Goal: Transaction & Acquisition: Purchase product/service

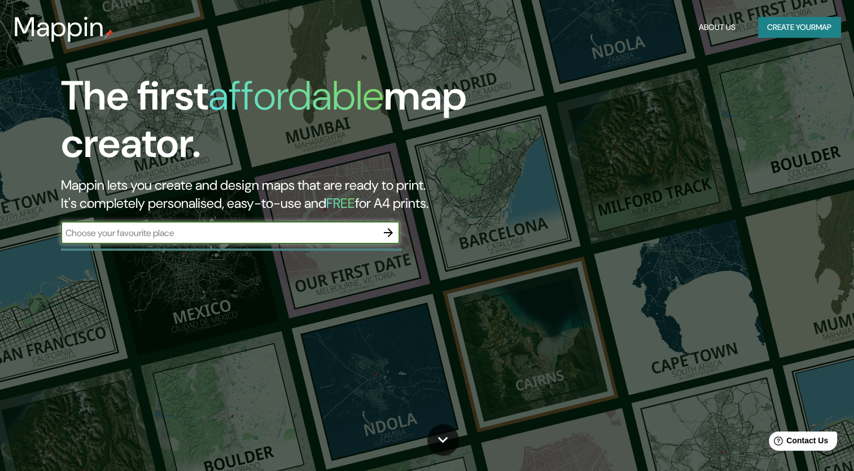
click at [390, 232] on icon "button" at bounding box center [388, 232] width 9 height 9
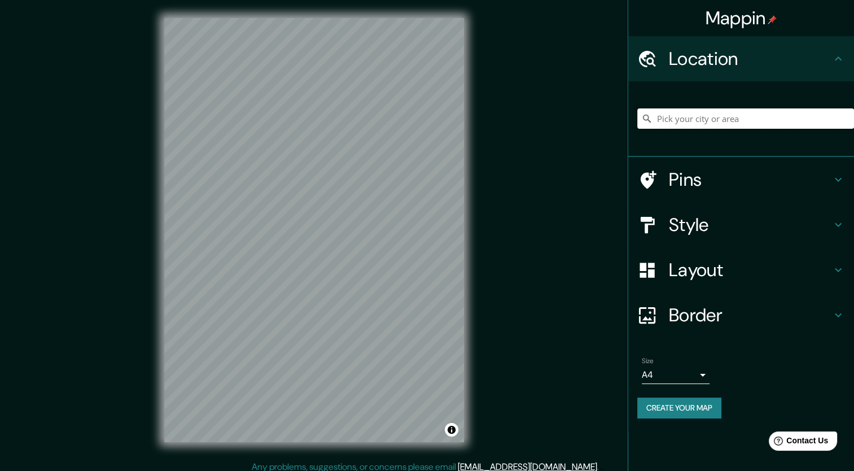
click at [697, 124] on input "Pick your city or area" at bounding box center [745, 118] width 217 height 20
type input "[GEOGRAPHIC_DATA], [GEOGRAPHIC_DATA], [GEOGRAPHIC_DATA]"
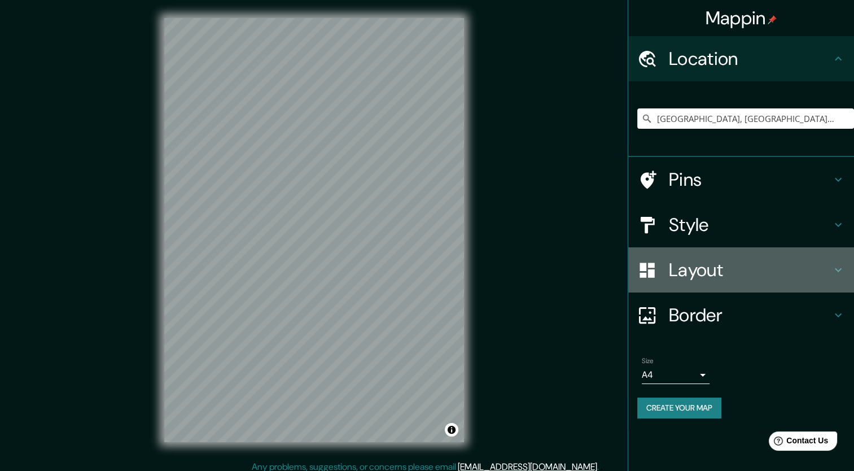
click at [734, 276] on h4 "Layout" at bounding box center [750, 269] width 162 height 23
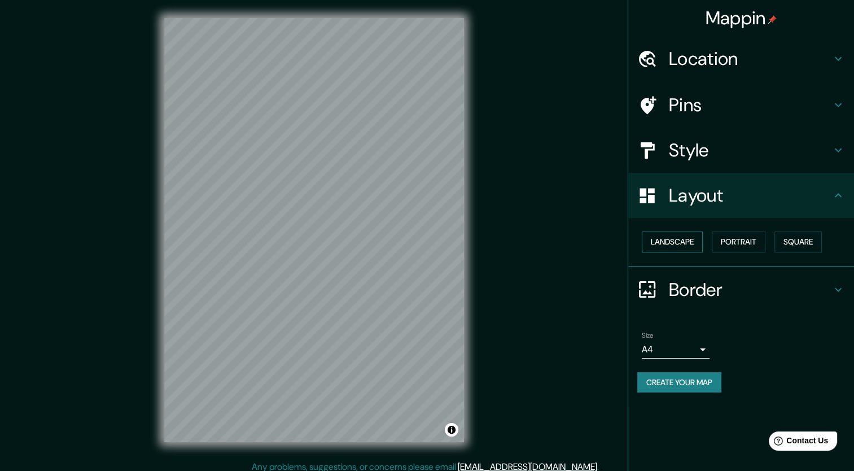
click at [699, 245] on button "Landscape" at bounding box center [672, 241] width 61 height 21
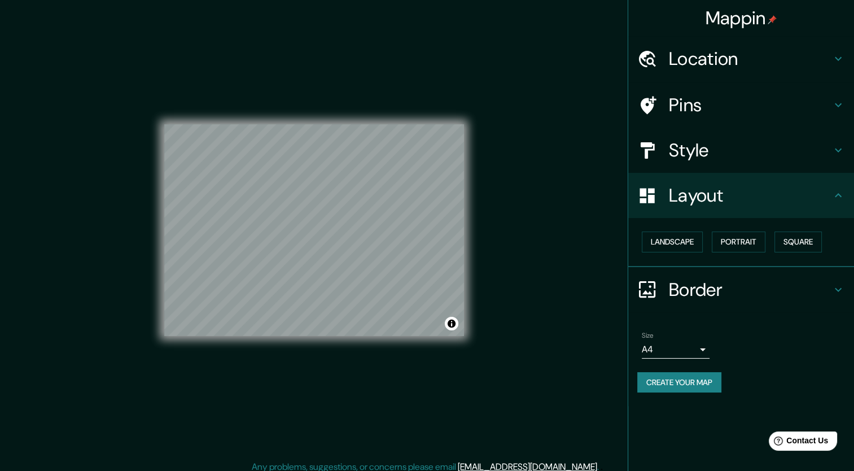
click at [822, 288] on h4 "Border" at bounding box center [750, 289] width 162 height 23
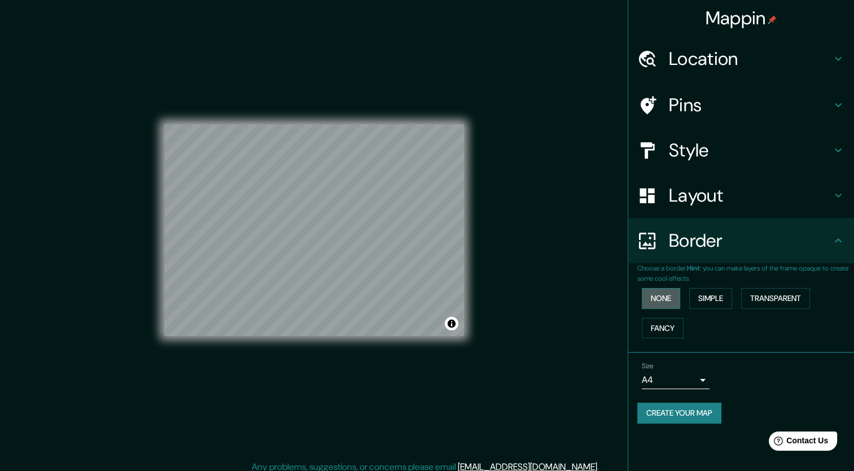
click at [661, 296] on button "None" at bounding box center [661, 298] width 38 height 21
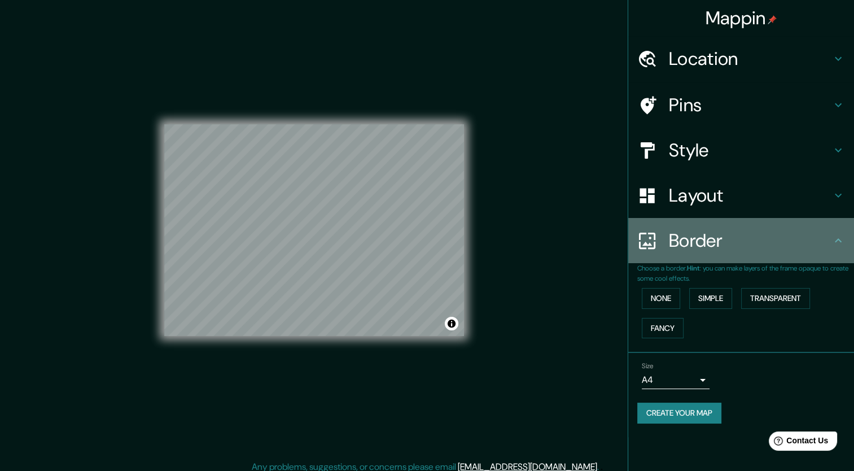
click at [788, 247] on h4 "Border" at bounding box center [750, 240] width 162 height 23
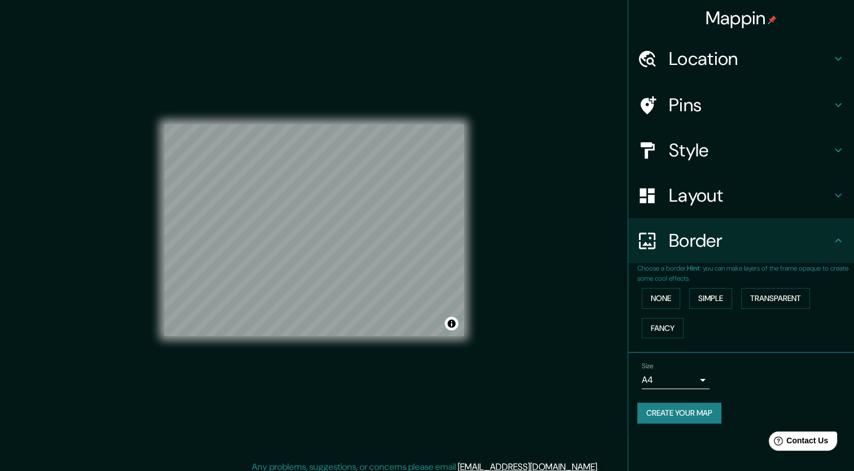
click at [703, 374] on body "Mappin Location Celaya, Guanajuato, México Celaya Guanajuato, México Cl Celaya …" at bounding box center [427, 235] width 854 height 471
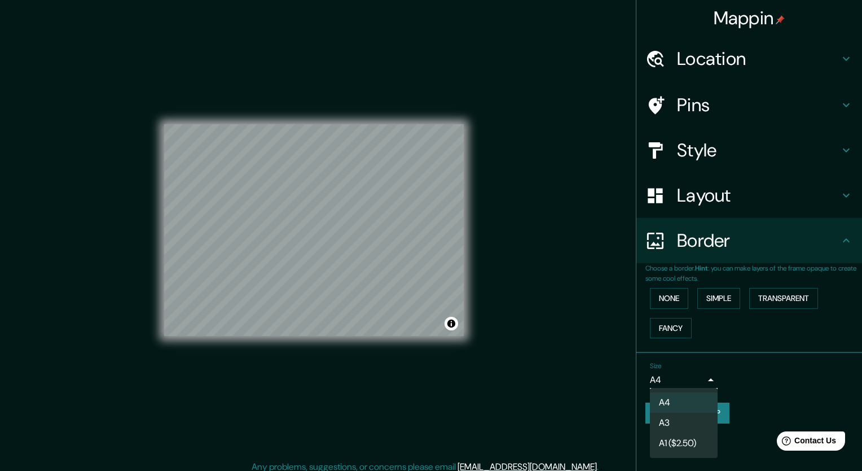
click at [735, 385] on div at bounding box center [431, 235] width 862 height 471
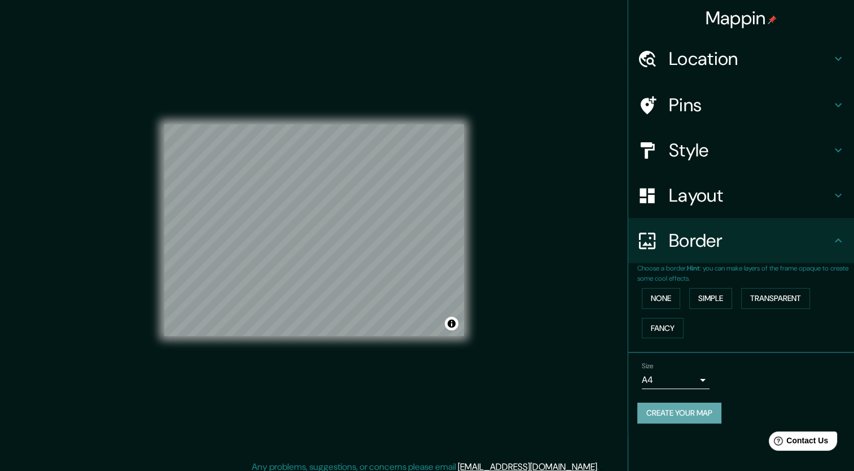
click at [693, 410] on button "Create your map" at bounding box center [679, 412] width 84 height 21
click at [714, 407] on button "Create your map" at bounding box center [679, 412] width 84 height 21
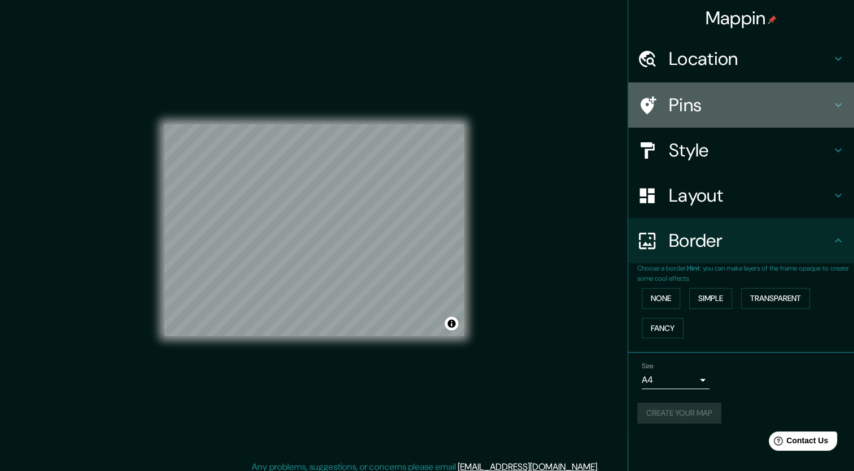
click at [785, 91] on div "Pins" at bounding box center [741, 104] width 226 height 45
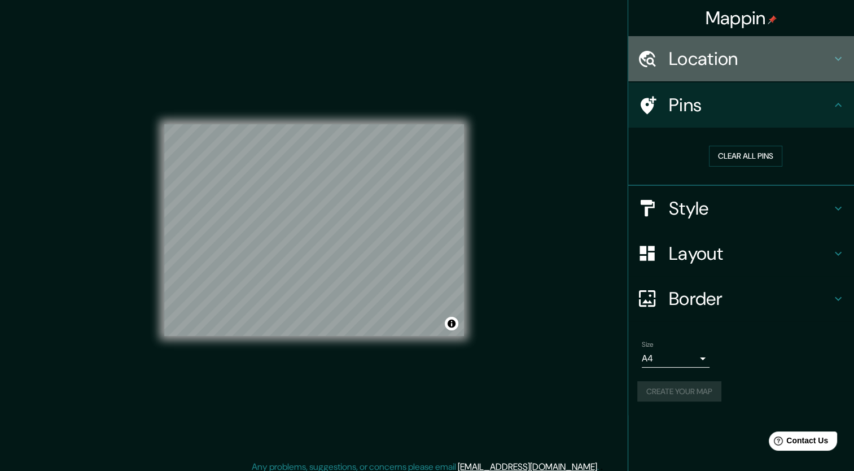
click at [785, 69] on h4 "Location" at bounding box center [750, 58] width 162 height 23
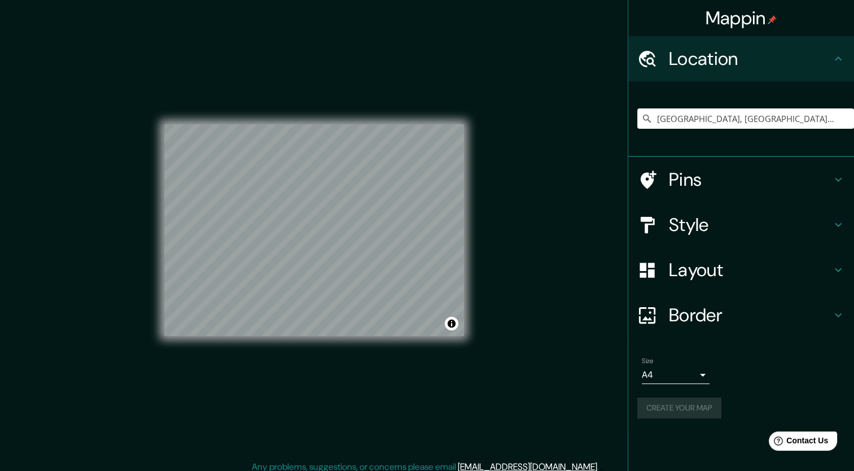
click at [740, 197] on div "Pins" at bounding box center [741, 179] width 226 height 45
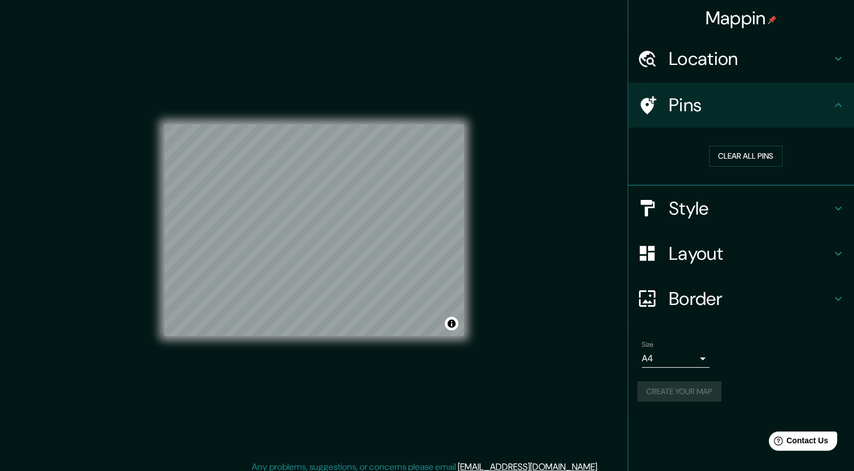
click at [737, 217] on h4 "Style" at bounding box center [750, 208] width 162 height 23
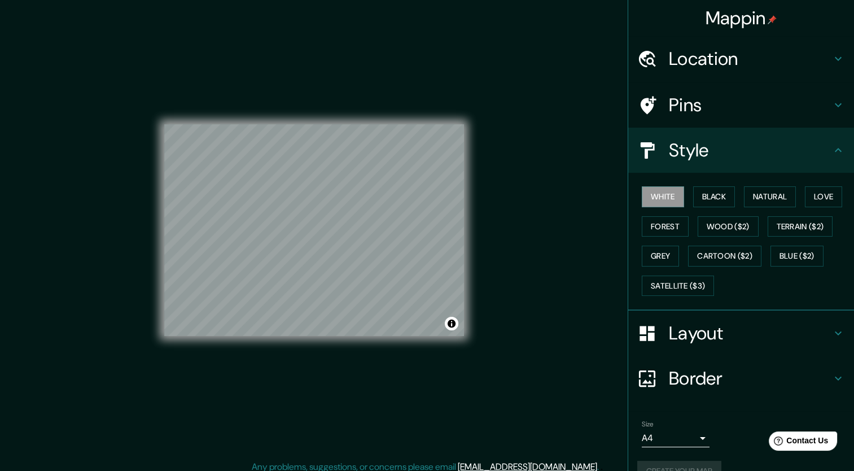
scroll to position [22, 0]
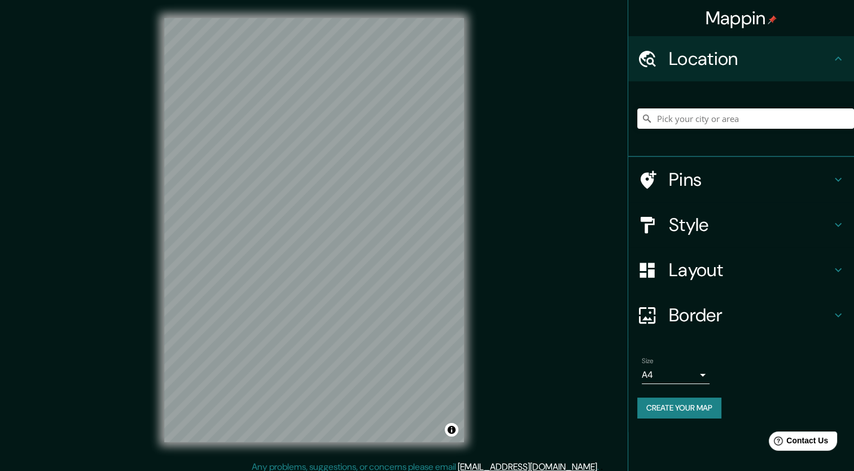
click at [708, 130] on div at bounding box center [745, 118] width 217 height 56
click at [708, 126] on input "Pick your city or area" at bounding box center [745, 118] width 217 height 20
type input "[PERSON_NAME]"
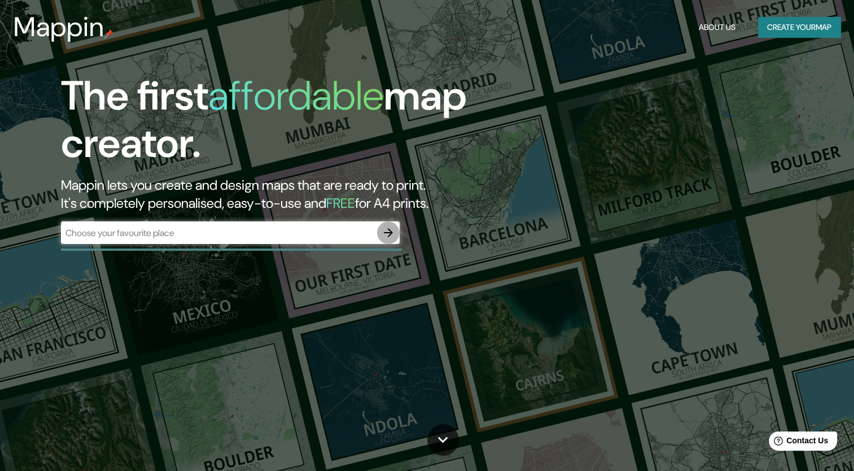
click at [391, 229] on icon "button" at bounding box center [388, 233] width 14 height 14
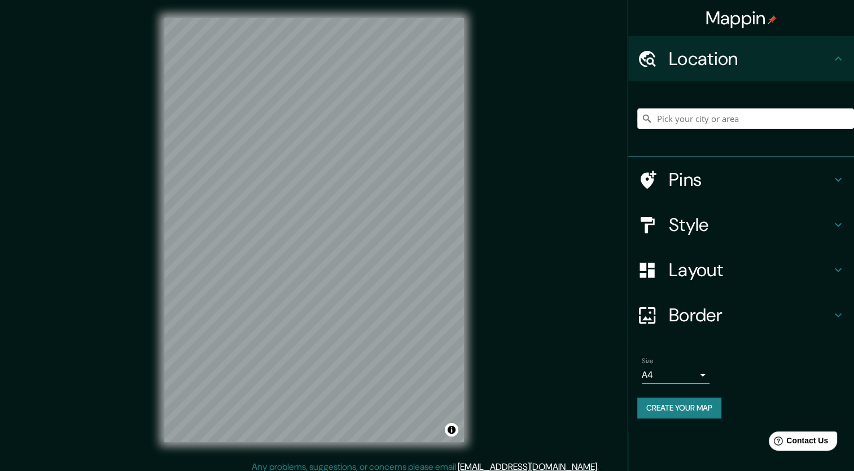
click at [754, 116] on input "Pick your city or area" at bounding box center [745, 118] width 217 height 20
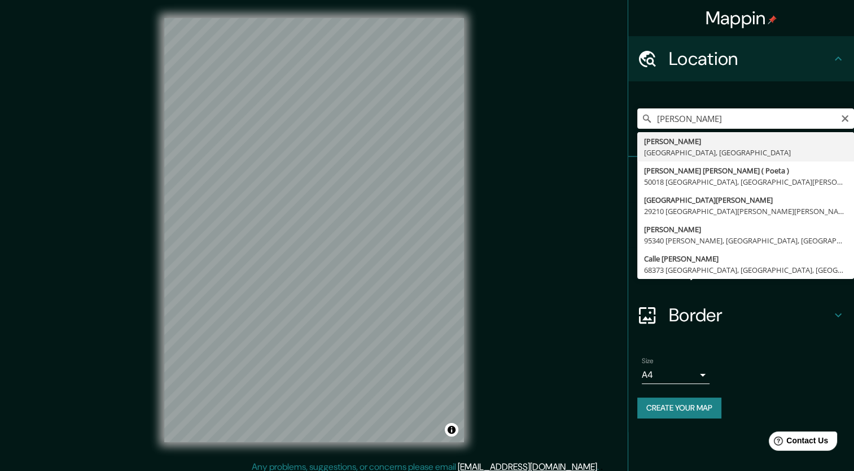
type input "[GEOGRAPHIC_DATA], [GEOGRAPHIC_DATA], [GEOGRAPHIC_DATA]"
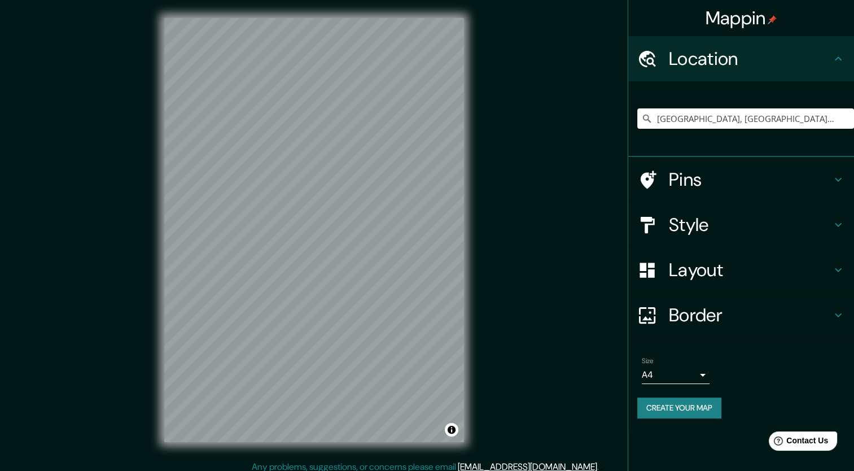
click at [753, 262] on h4 "Layout" at bounding box center [750, 269] width 162 height 23
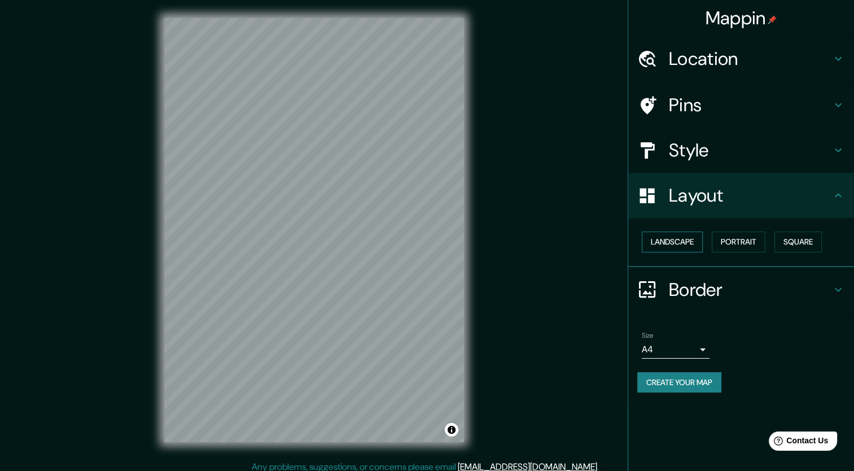
click at [658, 238] on button "Landscape" at bounding box center [672, 241] width 61 height 21
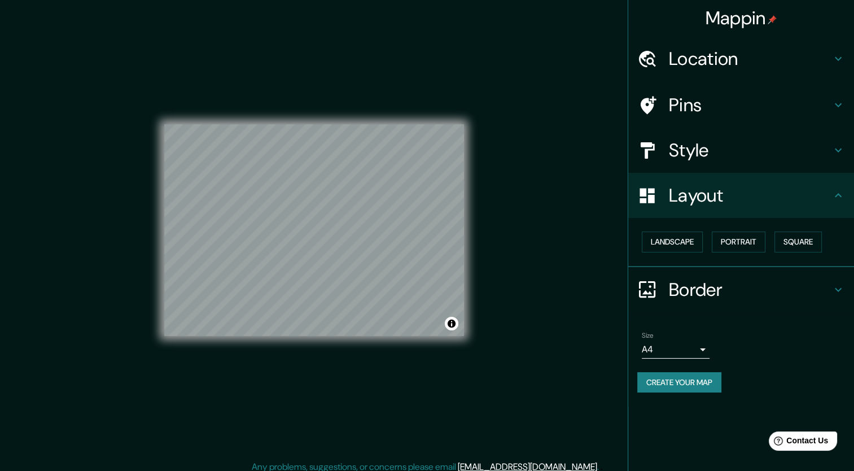
click at [683, 381] on button "Create your map" at bounding box center [679, 382] width 84 height 21
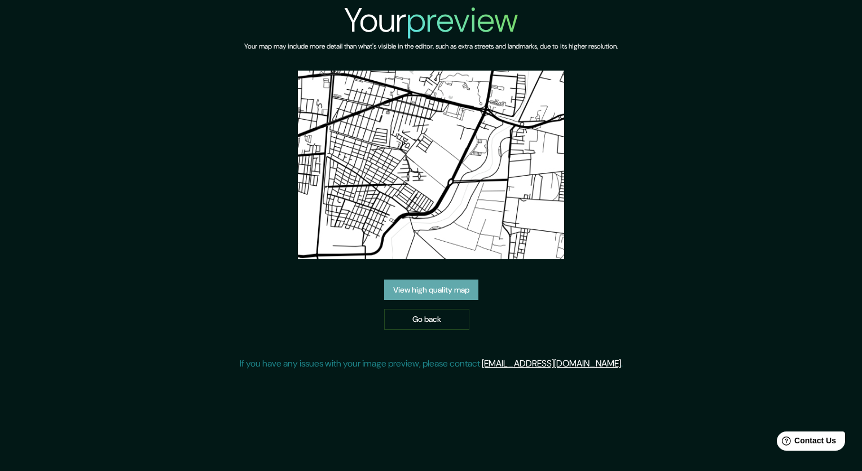
click at [458, 293] on link "View high quality map" at bounding box center [431, 289] width 94 height 21
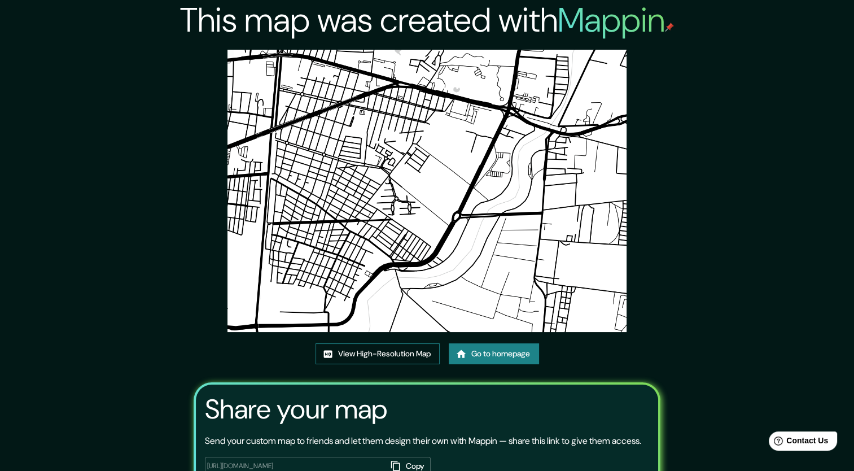
click at [370, 359] on link "View High-Resolution Map" at bounding box center [377, 353] width 124 height 21
